Goal: Find specific page/section: Find specific page/section

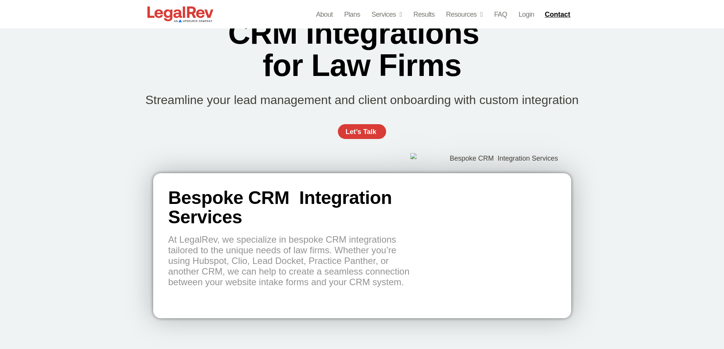
scroll to position [874, 0]
